Goal: Find specific page/section: Find specific page/section

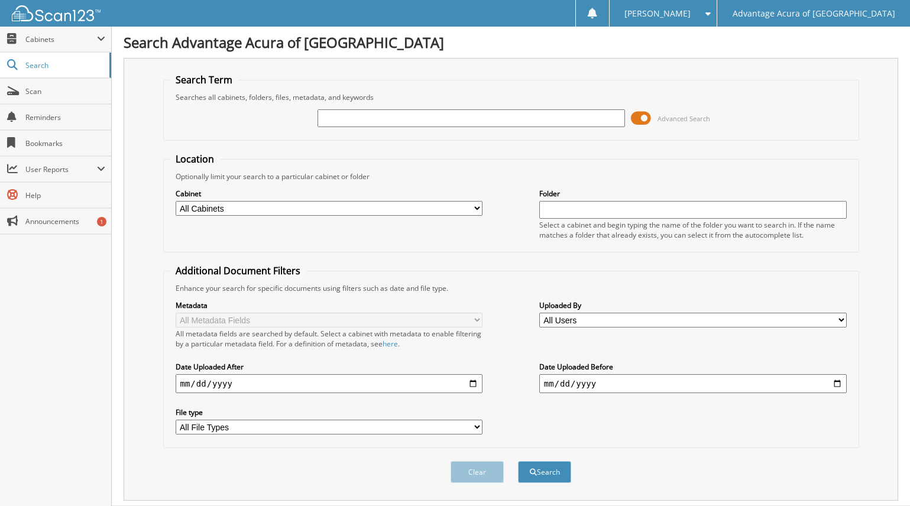
click at [359, 118] on input "text" at bounding box center [470, 118] width 307 height 18
type input "75835"
click at [554, 470] on button "Search" at bounding box center [544, 472] width 53 height 22
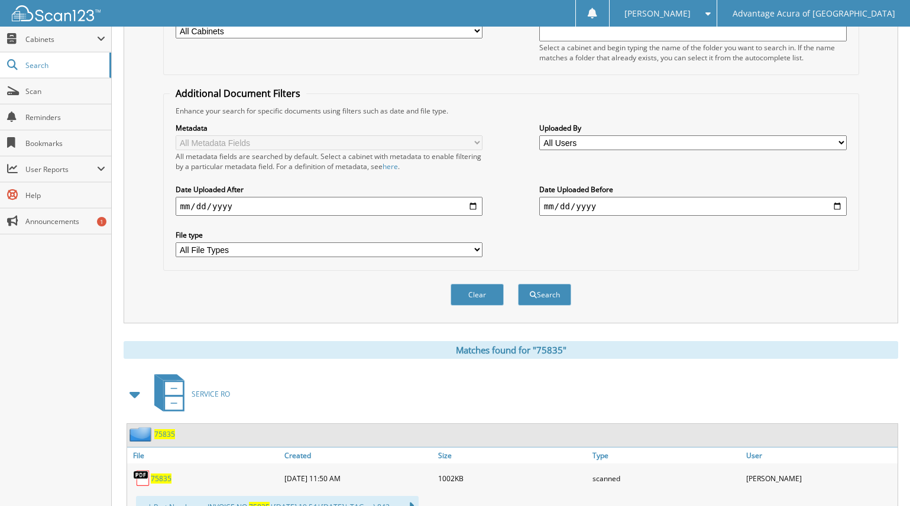
scroll to position [473, 0]
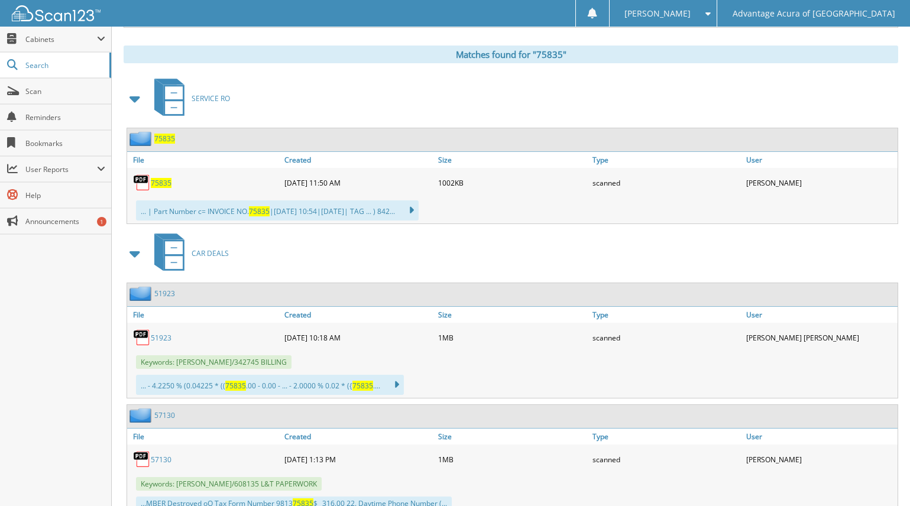
click at [159, 181] on span "75835" at bounding box center [161, 183] width 21 height 10
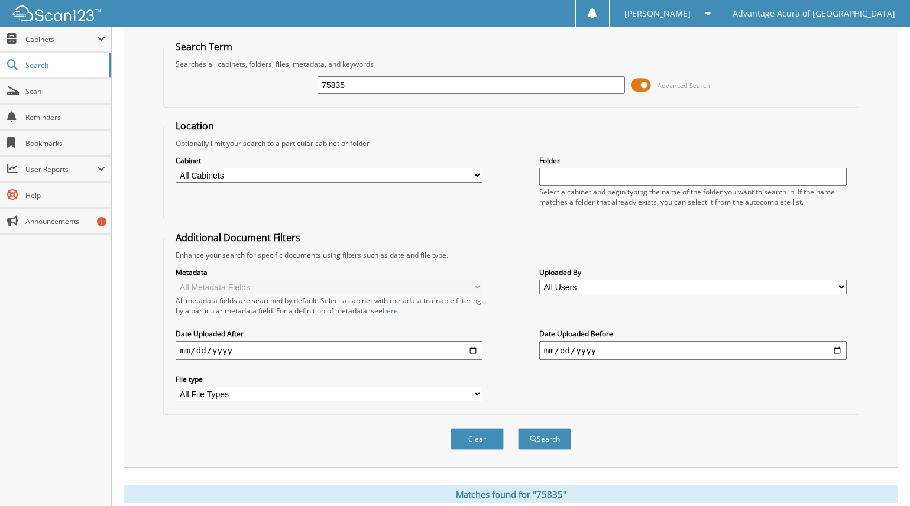
scroll to position [0, 0]
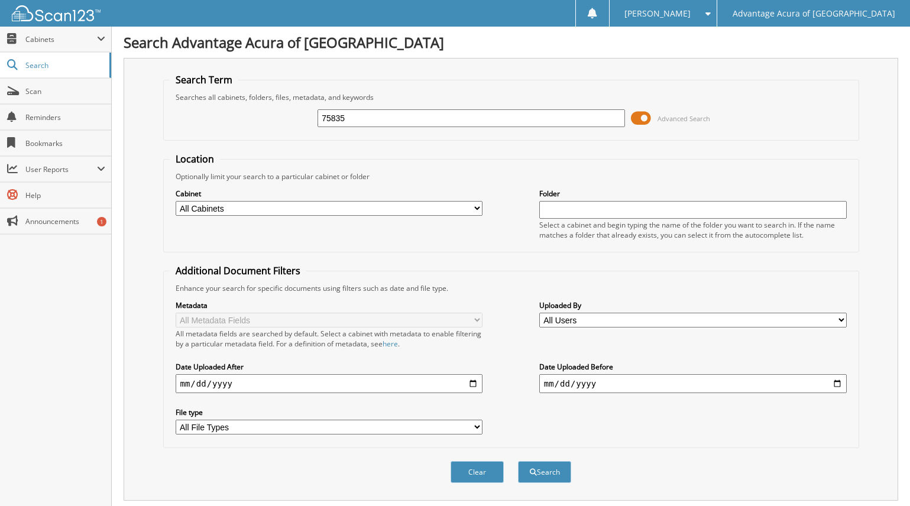
drag, startPoint x: 355, startPoint y: 115, endPoint x: 161, endPoint y: 134, distance: 194.8
click at [161, 134] on div "Search Term Searches all cabinets, folders, files, metadata, and keywords 75835…" at bounding box center [511, 279] width 774 height 443
type input "76721"
click at [549, 472] on button "Search" at bounding box center [544, 472] width 53 height 22
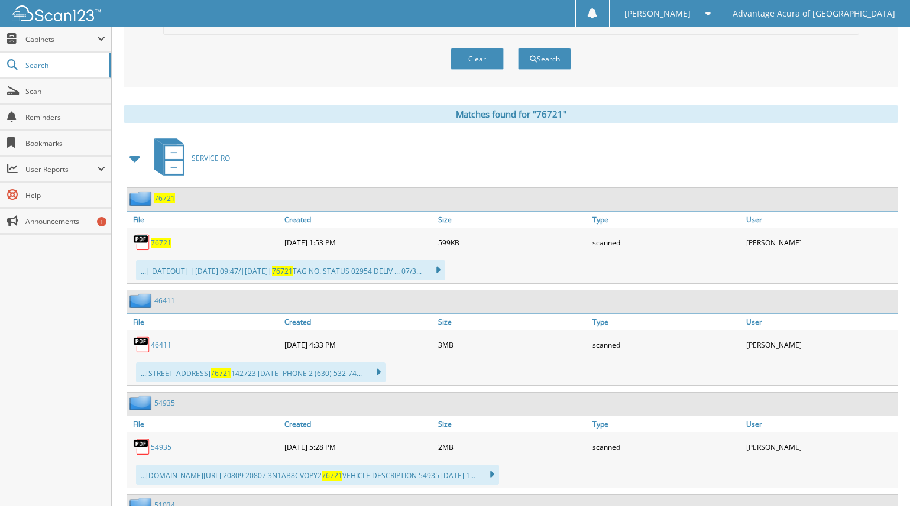
scroll to position [414, 0]
click at [158, 243] on span "76721" at bounding box center [161, 242] width 21 height 10
